Goal: Entertainment & Leisure: Consume media (video, audio)

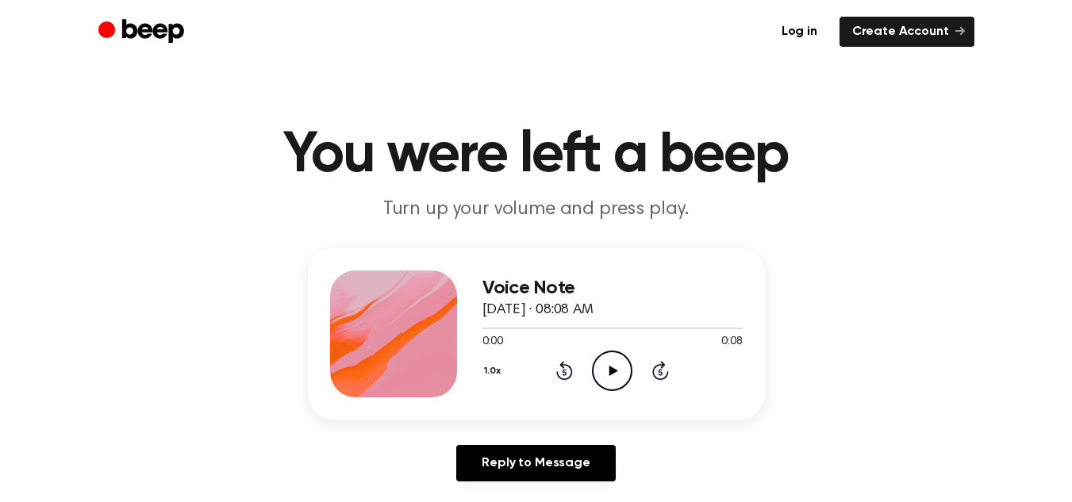
click at [609, 378] on icon "Play Audio" at bounding box center [612, 371] width 40 height 40
click at [609, 378] on icon "Pause Audio" at bounding box center [612, 371] width 40 height 40
click at [604, 365] on icon "Play Audio" at bounding box center [612, 371] width 40 height 40
click at [623, 374] on icon "Play Audio" at bounding box center [612, 371] width 40 height 40
click at [606, 364] on icon "Pause Audio" at bounding box center [612, 371] width 40 height 40
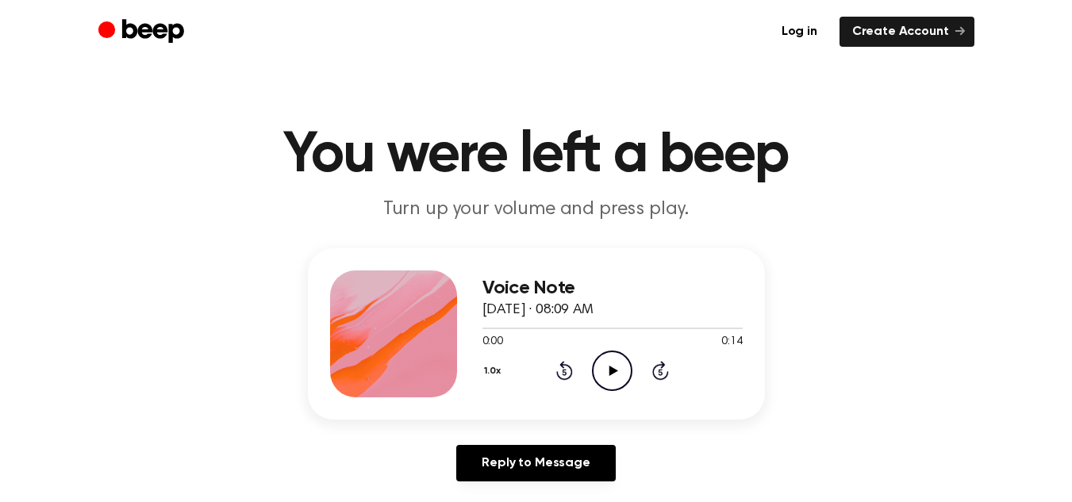
click at [611, 376] on icon "Play Audio" at bounding box center [612, 371] width 40 height 40
click at [612, 363] on icon "Play Audio" at bounding box center [612, 371] width 40 height 40
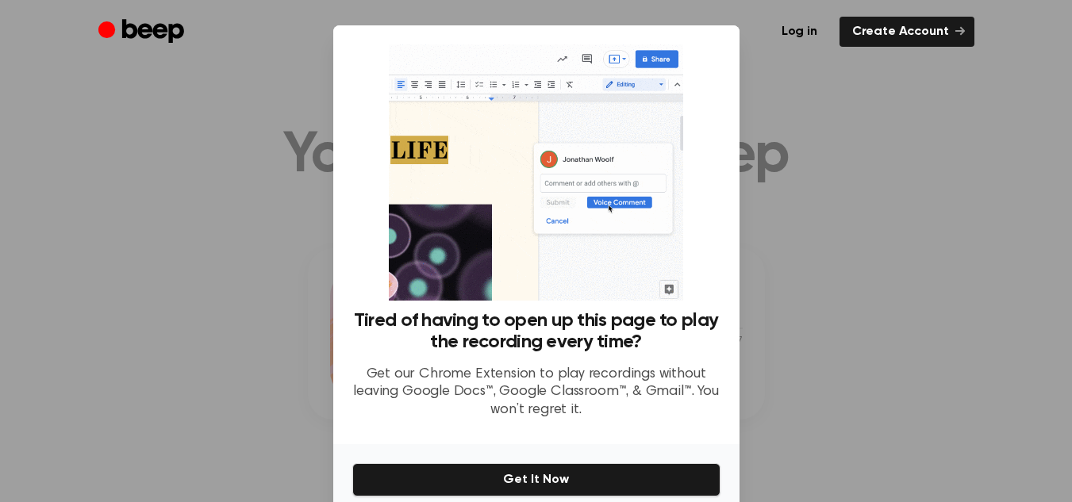
click at [770, 313] on div at bounding box center [536, 251] width 1072 height 502
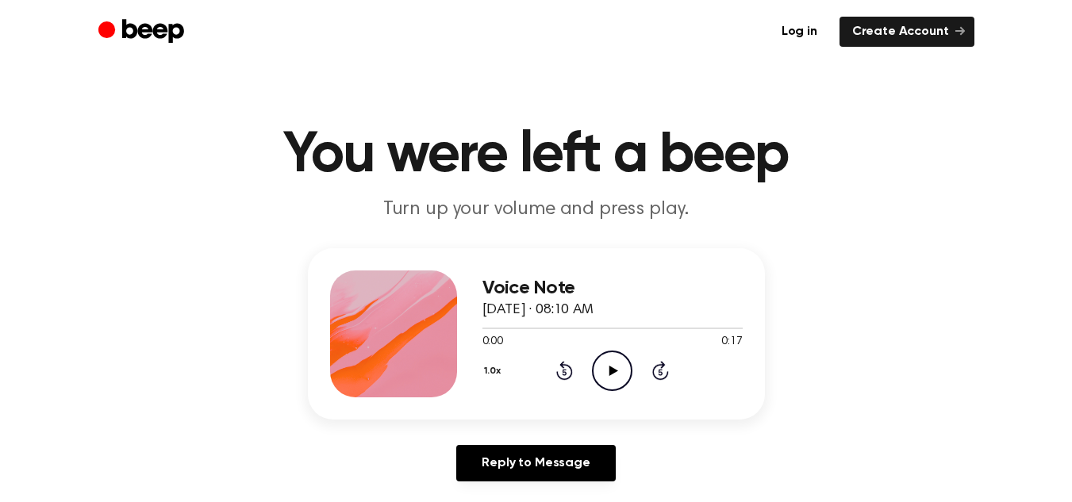
click at [615, 365] on icon "Play Audio" at bounding box center [612, 371] width 40 height 40
click at [1023, 198] on header "You were left a beep Turn up your volume and press play." at bounding box center [536, 175] width 1034 height 96
click at [628, 364] on icon "Play Audio" at bounding box center [612, 371] width 40 height 40
click at [600, 376] on icon "Play Audio" at bounding box center [612, 371] width 40 height 40
click at [879, 277] on div "Voice Note August 26, 2025 · 08:13 AM 0:07 0:14 Your browser does not support t…" at bounding box center [536, 371] width 1034 height 246
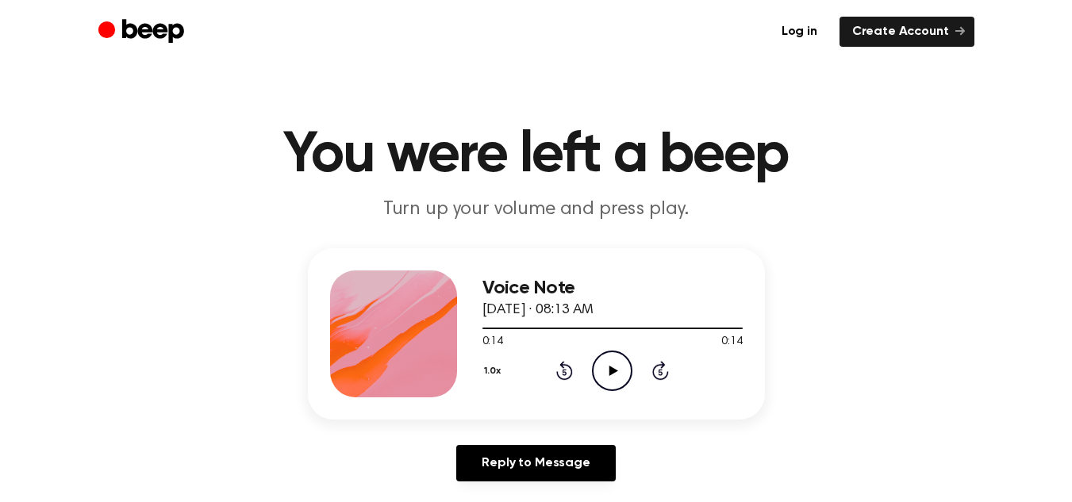
click at [913, 314] on div "Voice Note August 26, 2025 · 08:13 AM 0:14 0:14 Your browser does not support t…" at bounding box center [536, 371] width 1034 height 246
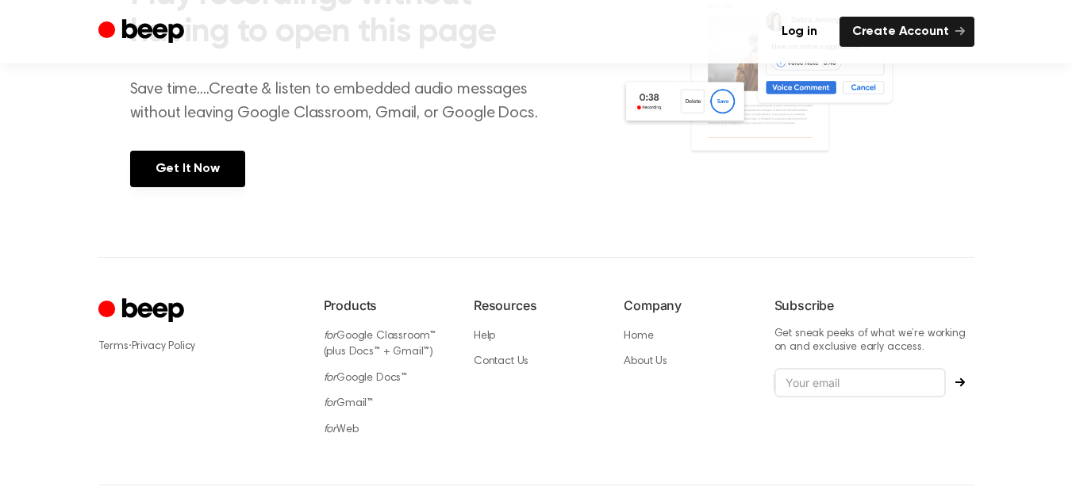
scroll to position [773, 0]
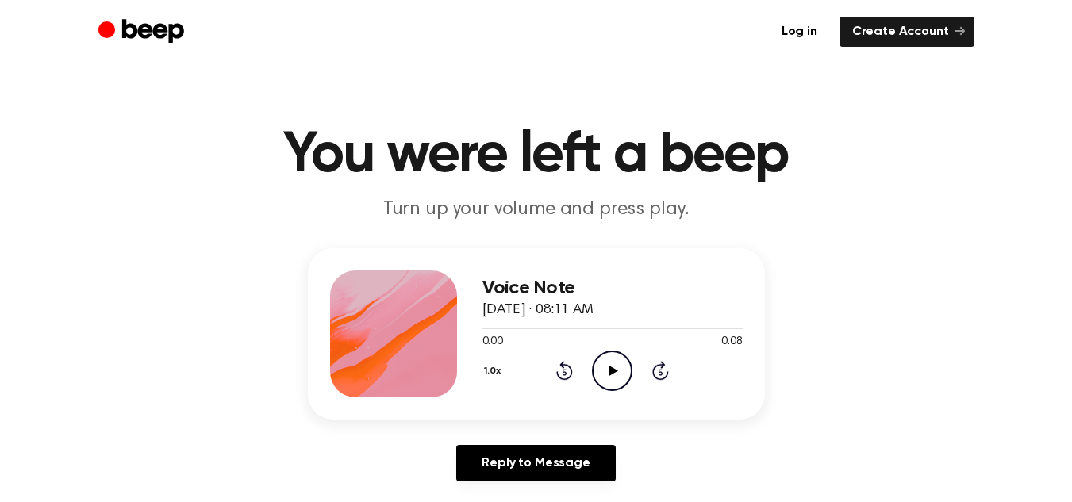
click at [592, 365] on icon "Play Audio" at bounding box center [612, 371] width 40 height 40
click at [592, 366] on icon "Play Audio" at bounding box center [612, 371] width 40 height 40
